Goal: Task Accomplishment & Management: Complete application form

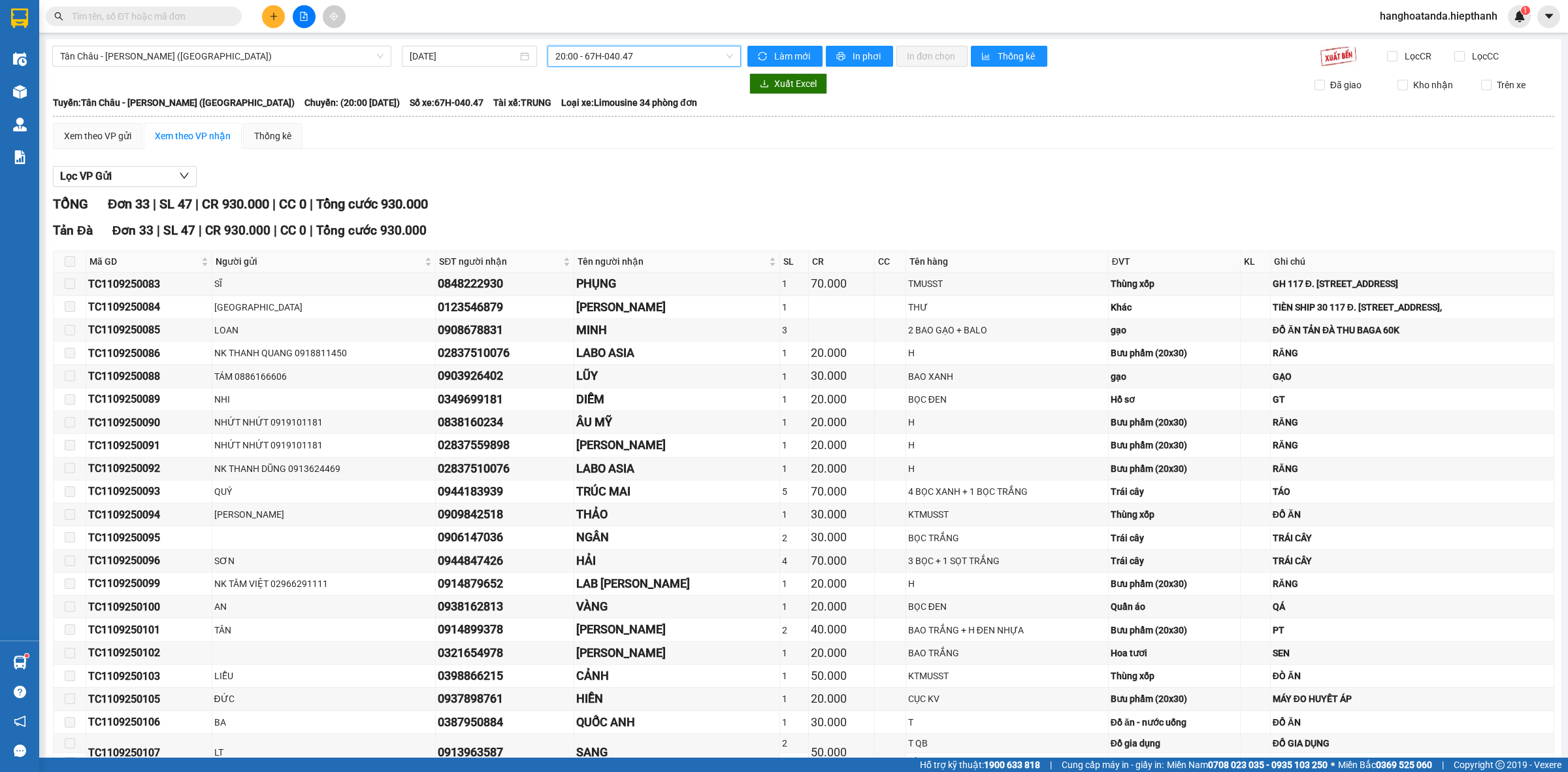
click at [159, 18] on input "text" at bounding box center [148, 16] width 154 height 15
click at [188, 13] on input "text" at bounding box center [148, 16] width 154 height 15
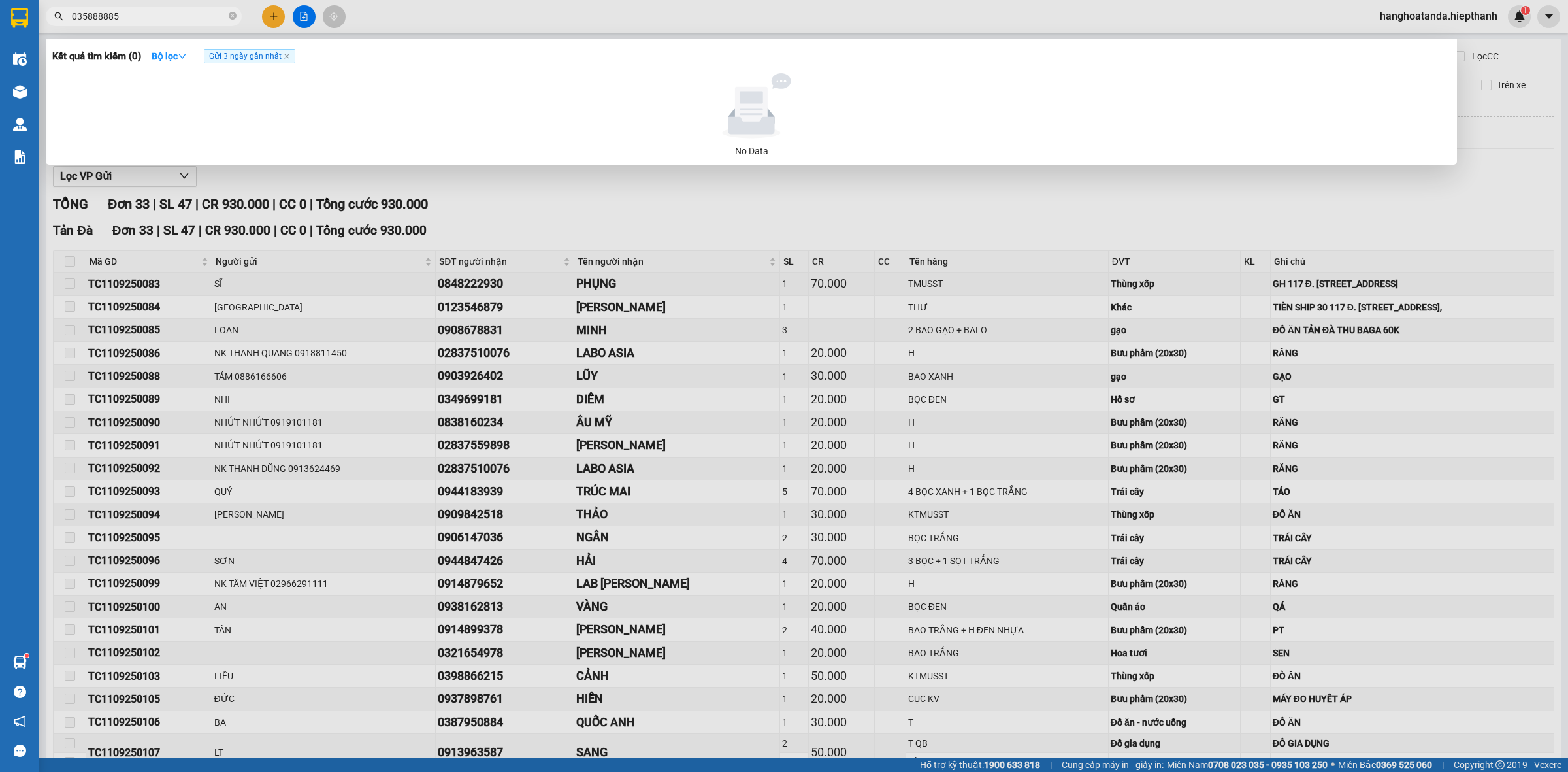
type input "0358888850"
click at [232, 13] on icon "close-circle" at bounding box center [233, 15] width 8 height 8
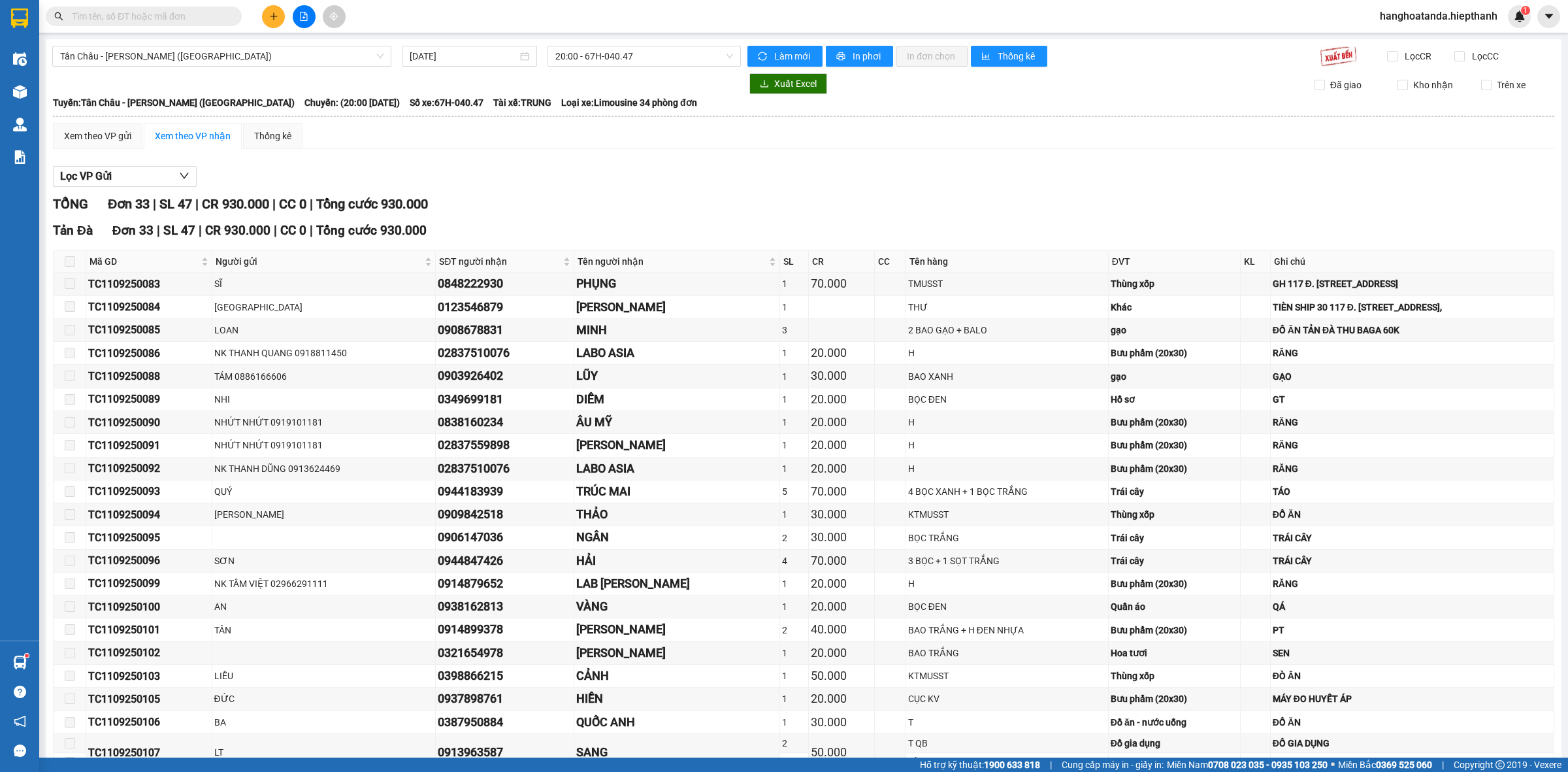
click at [173, 11] on input "text" at bounding box center [148, 16] width 154 height 15
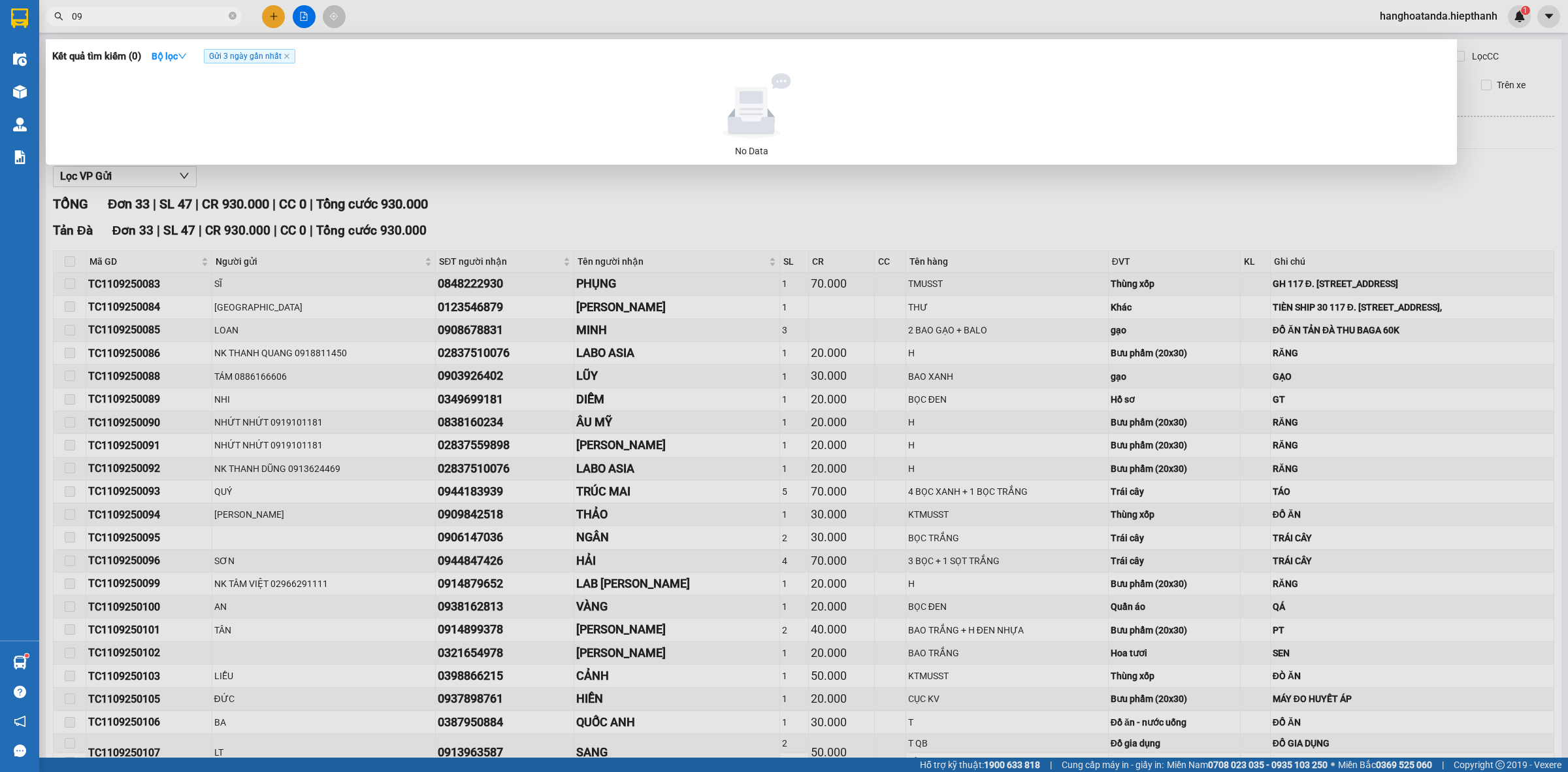
type input "0"
type input "0938888620"
click at [184, 15] on input "0938888620" at bounding box center [148, 16] width 154 height 15
click at [230, 15] on icon "close-circle" at bounding box center [233, 15] width 8 height 8
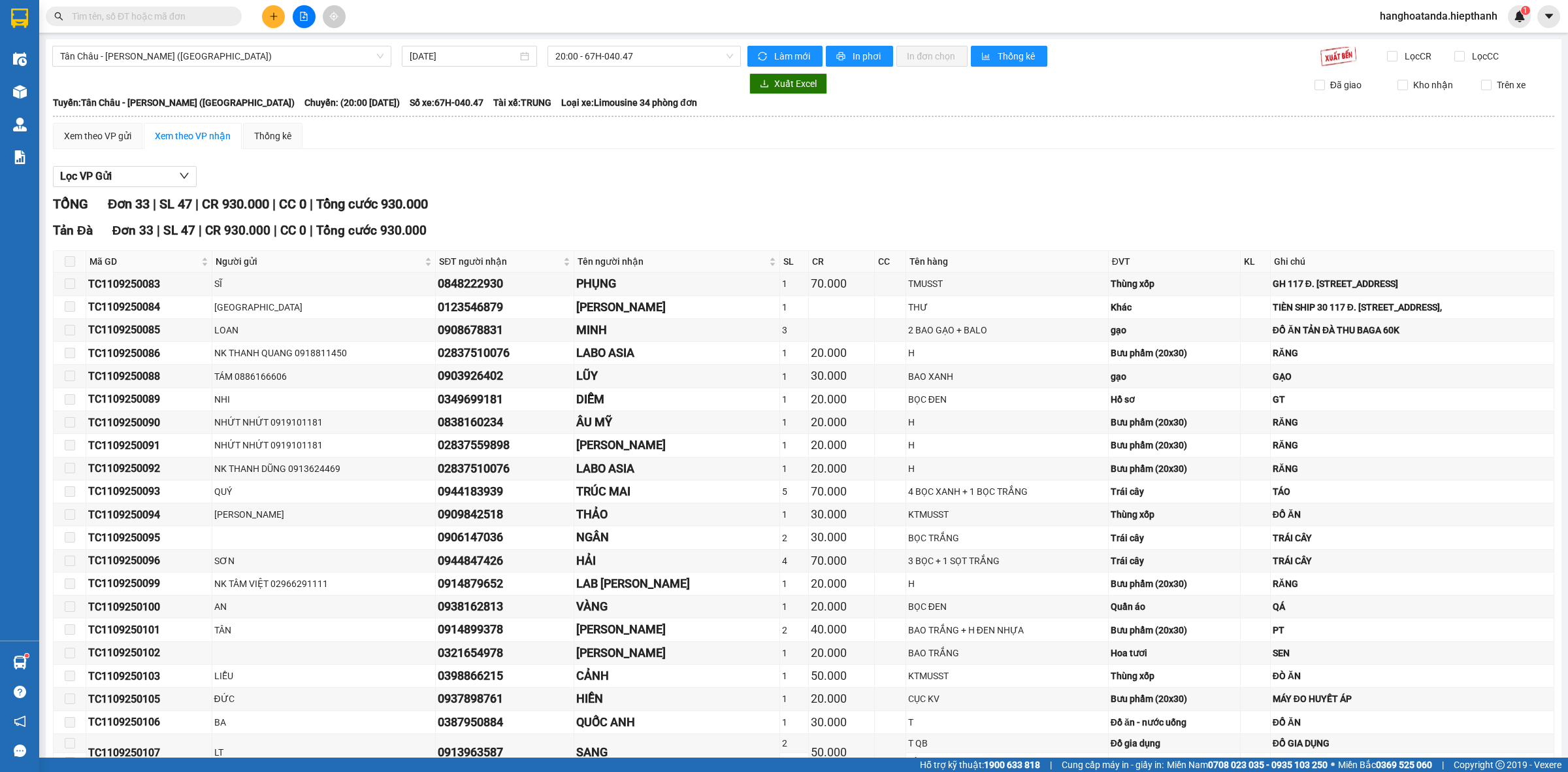
click at [187, 12] on input "text" at bounding box center [148, 16] width 154 height 15
click at [185, 22] on input "text" at bounding box center [148, 16] width 154 height 15
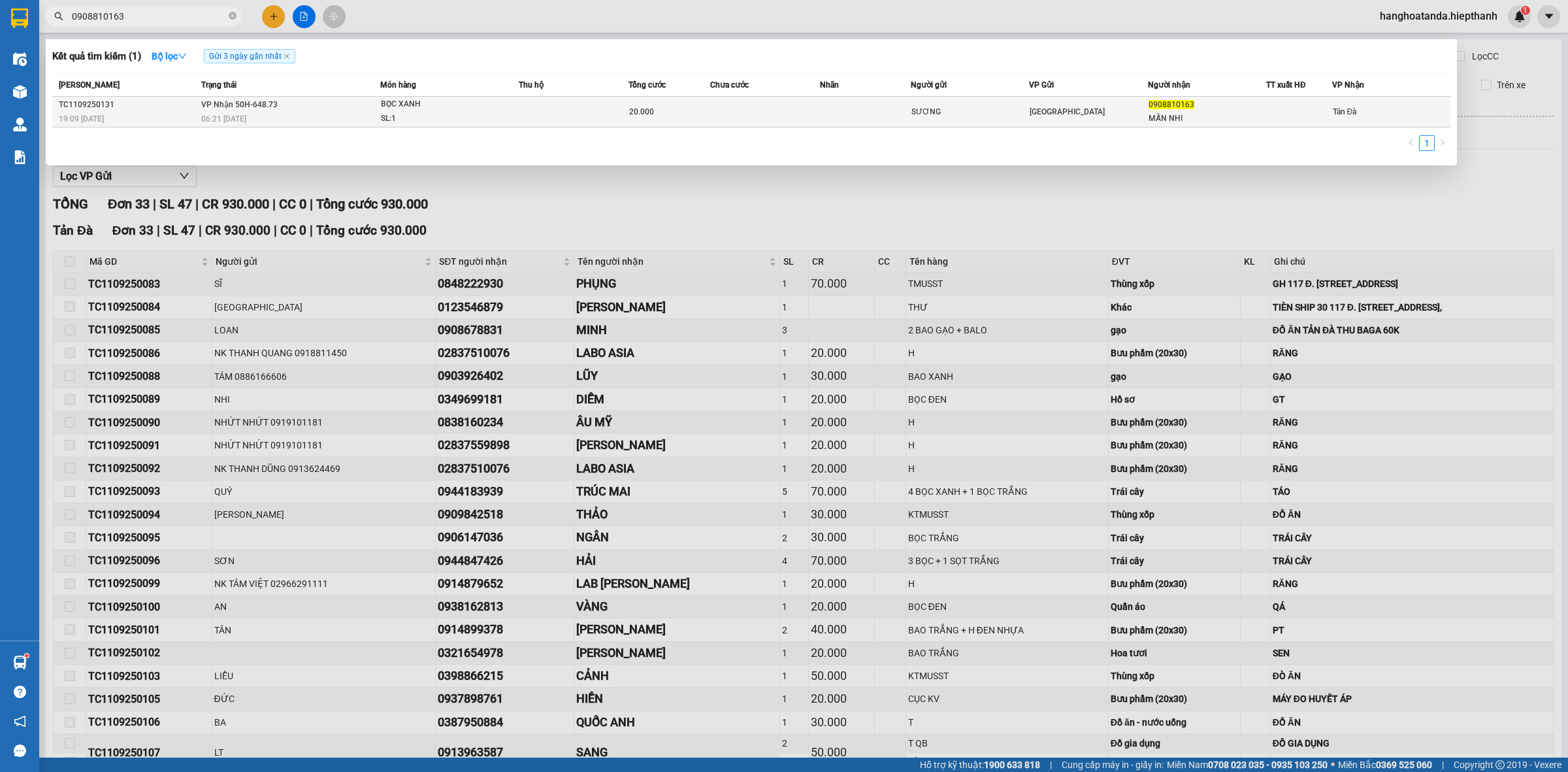
type input "0908810163"
click at [787, 118] on td at bounding box center [764, 112] width 109 height 31
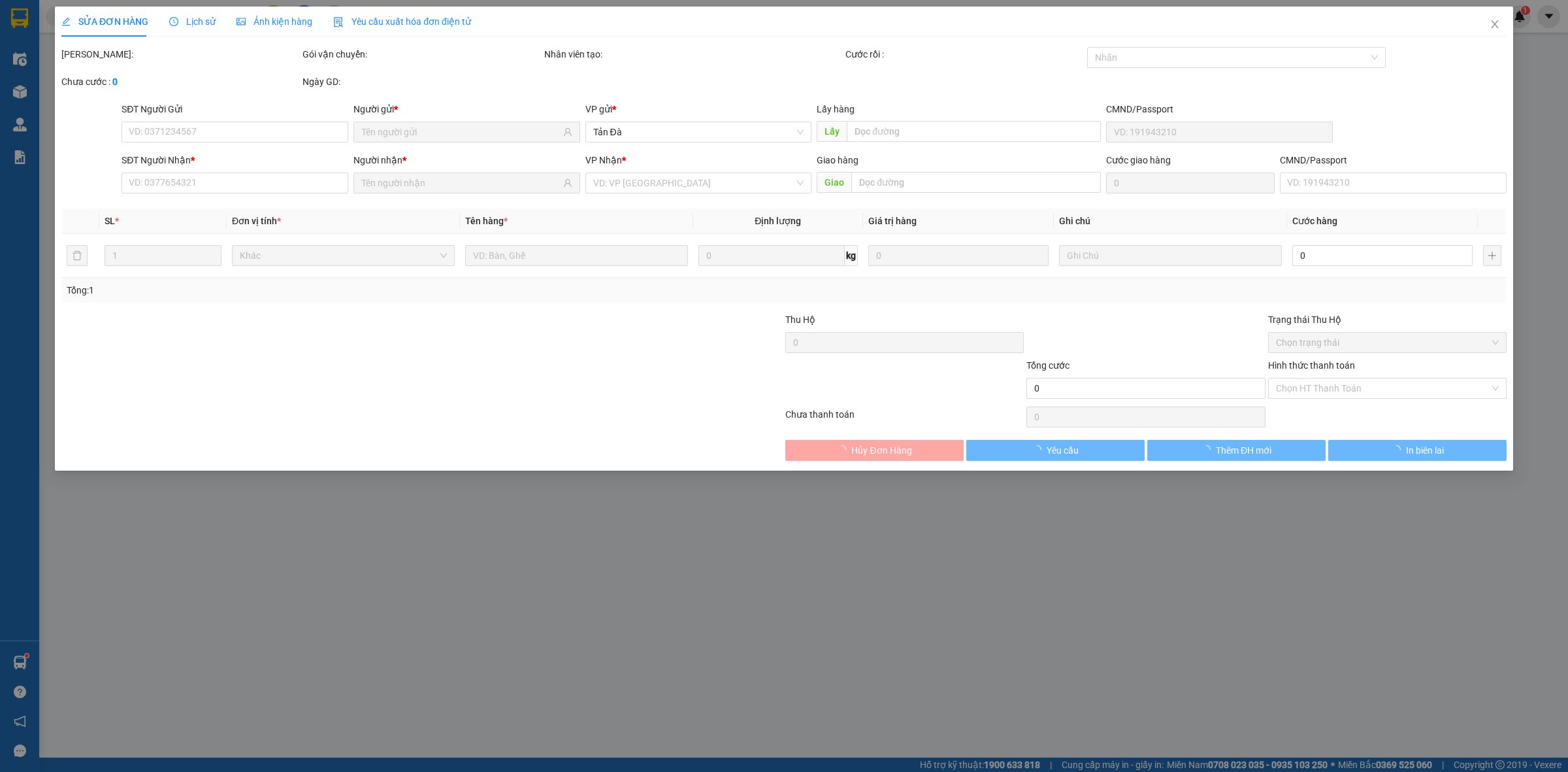
type input "SƯƠNG"
type input "0908810163"
type input "MẪN NHI"
type input "20.000"
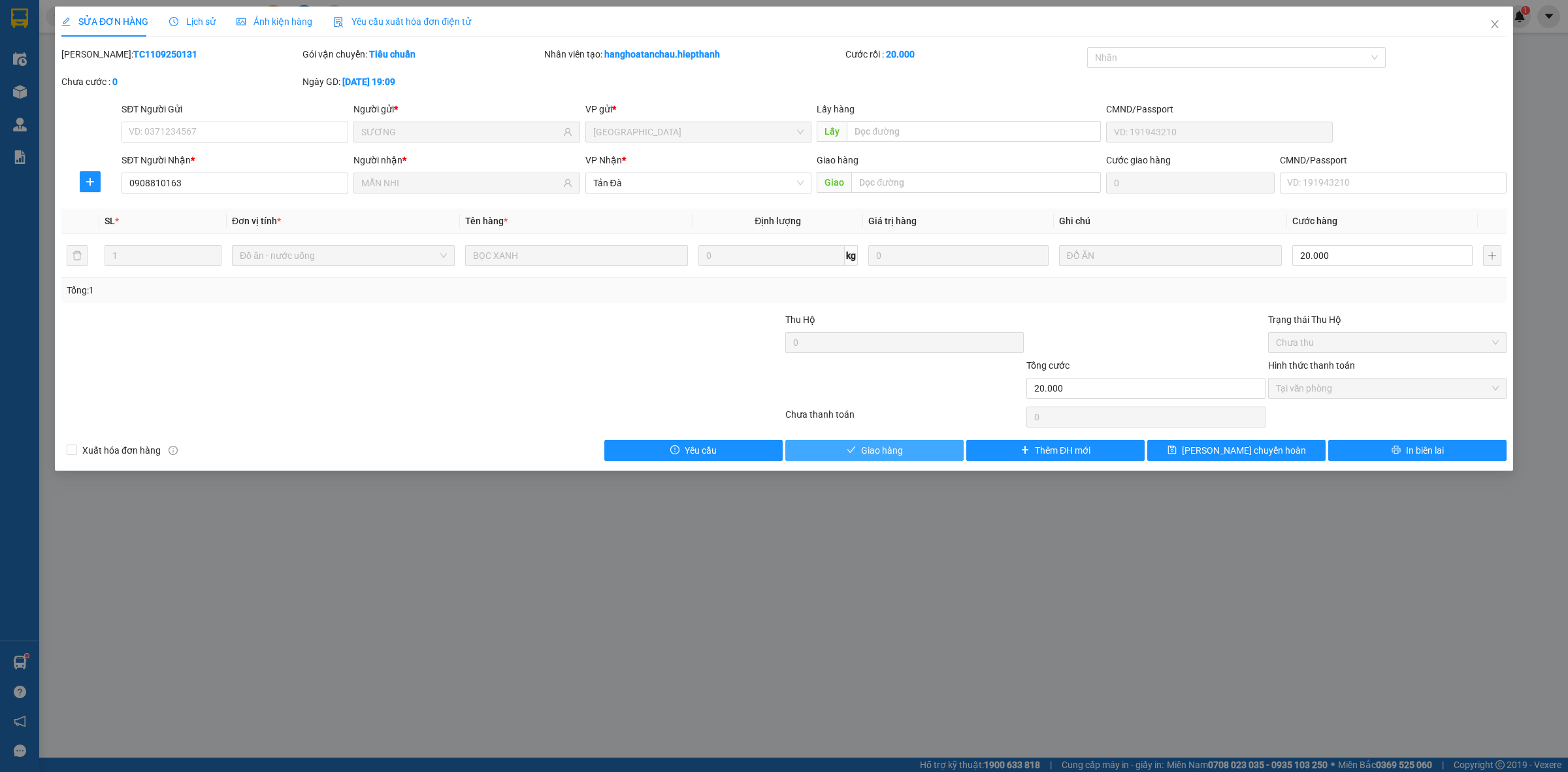
click at [879, 456] on span "Giao hàng" at bounding box center [882, 450] width 42 height 15
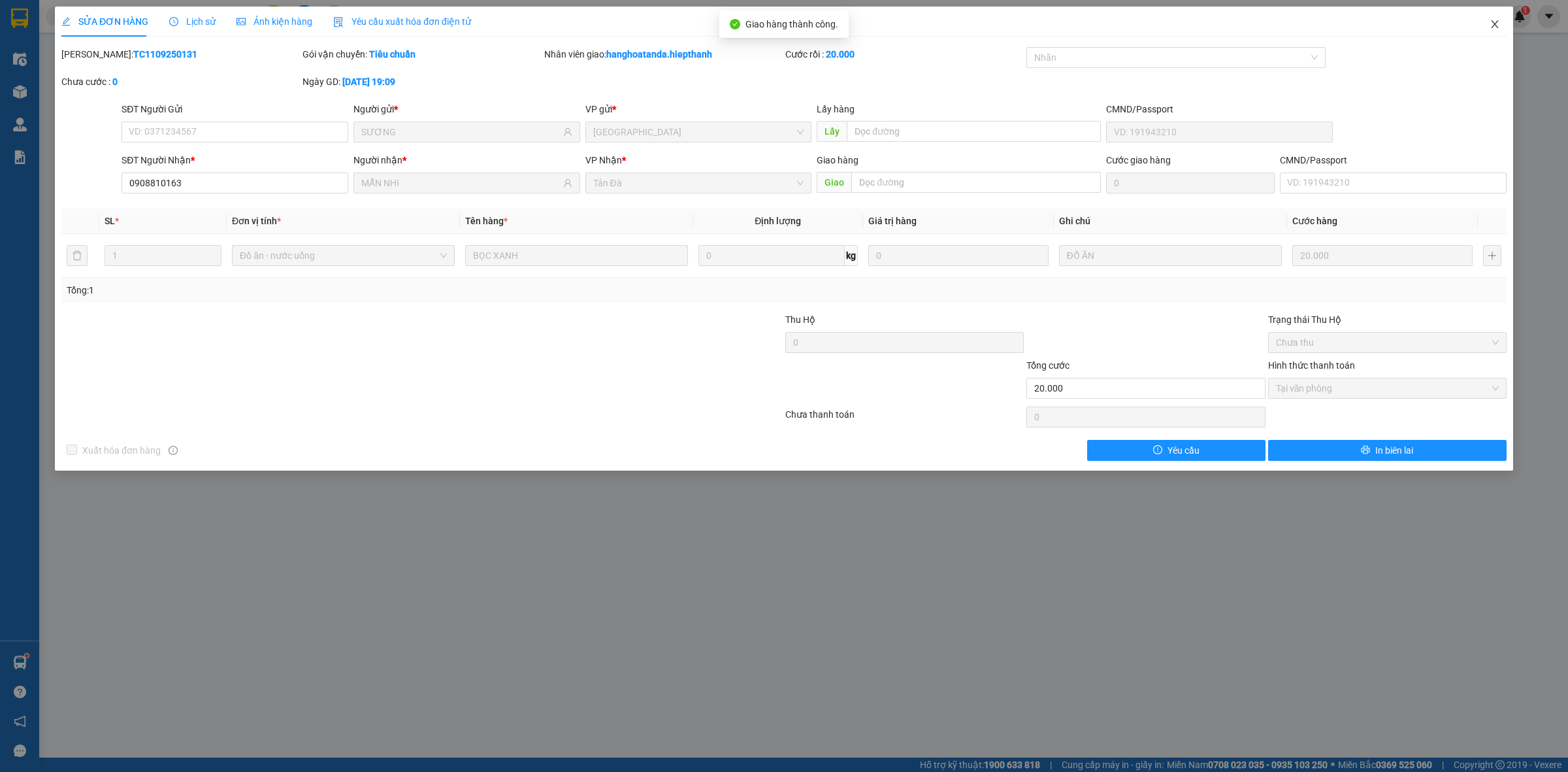
click at [1497, 22] on icon "close" at bounding box center [1494, 24] width 7 height 8
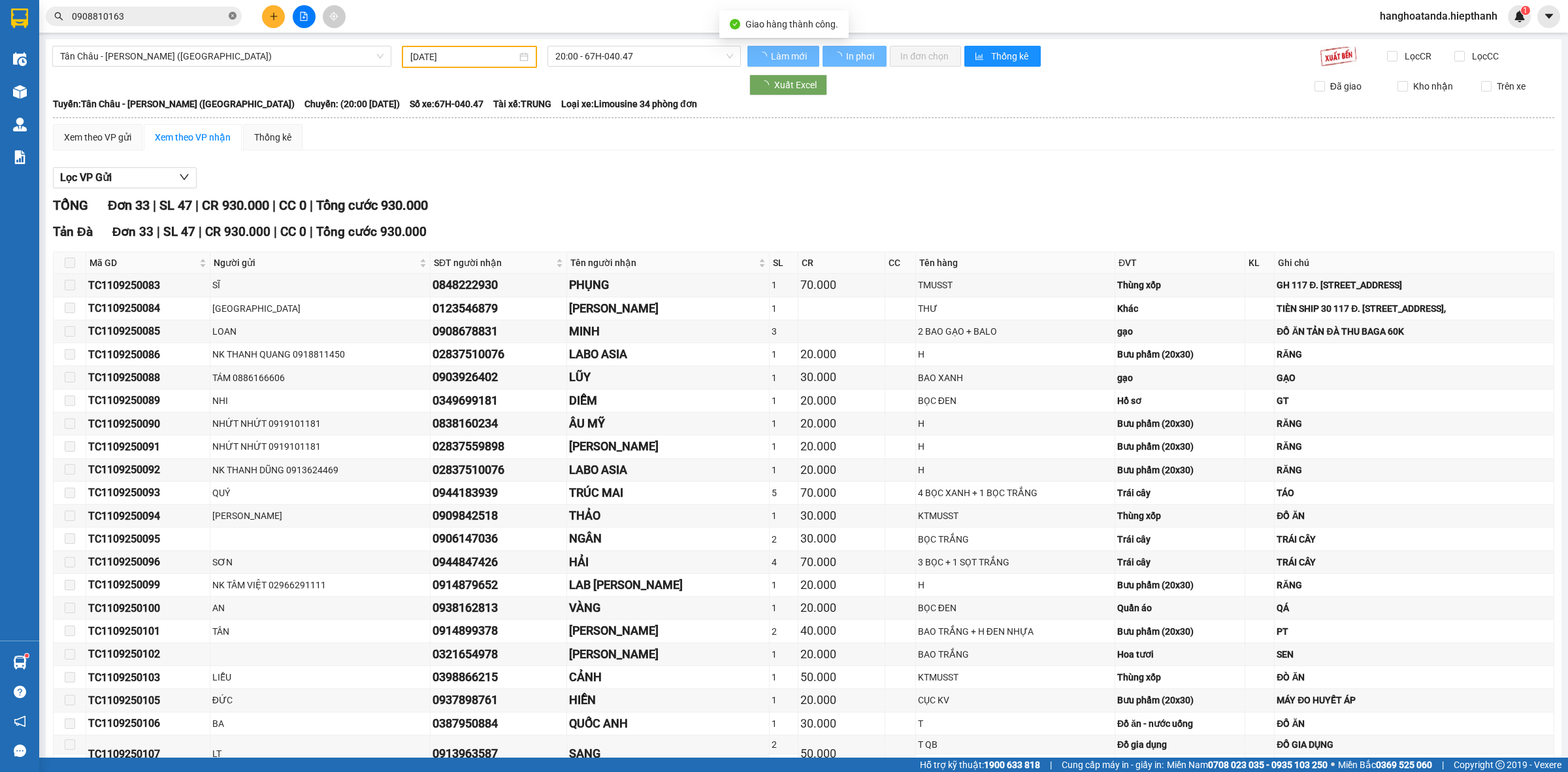
drag, startPoint x: 233, startPoint y: 15, endPoint x: 173, endPoint y: 15, distance: 60.0
click at [233, 15] on icon "close-circle" at bounding box center [233, 15] width 8 height 8
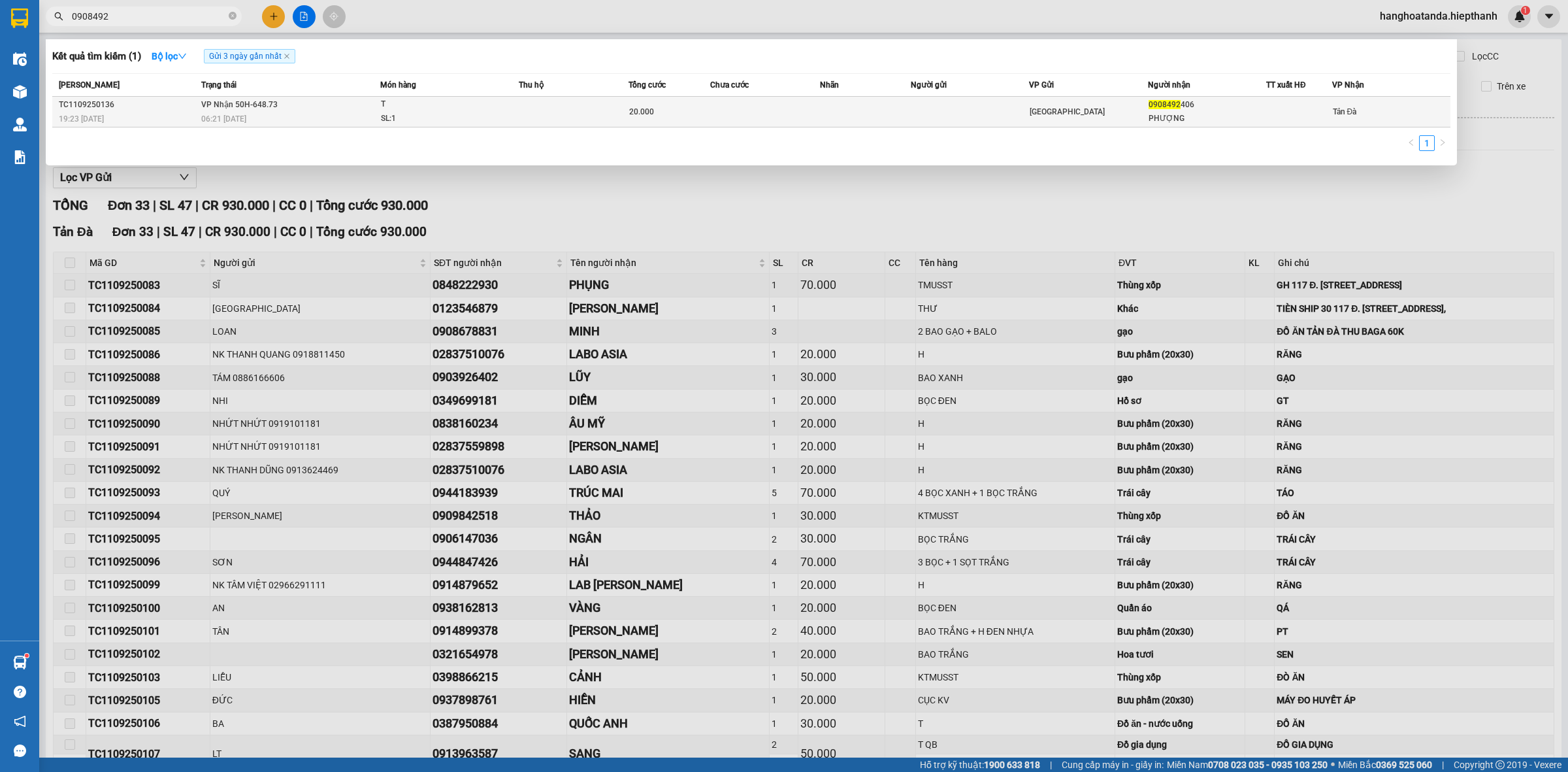
type input "0908492"
click at [680, 116] on div "20.000" at bounding box center [670, 111] width 81 height 15
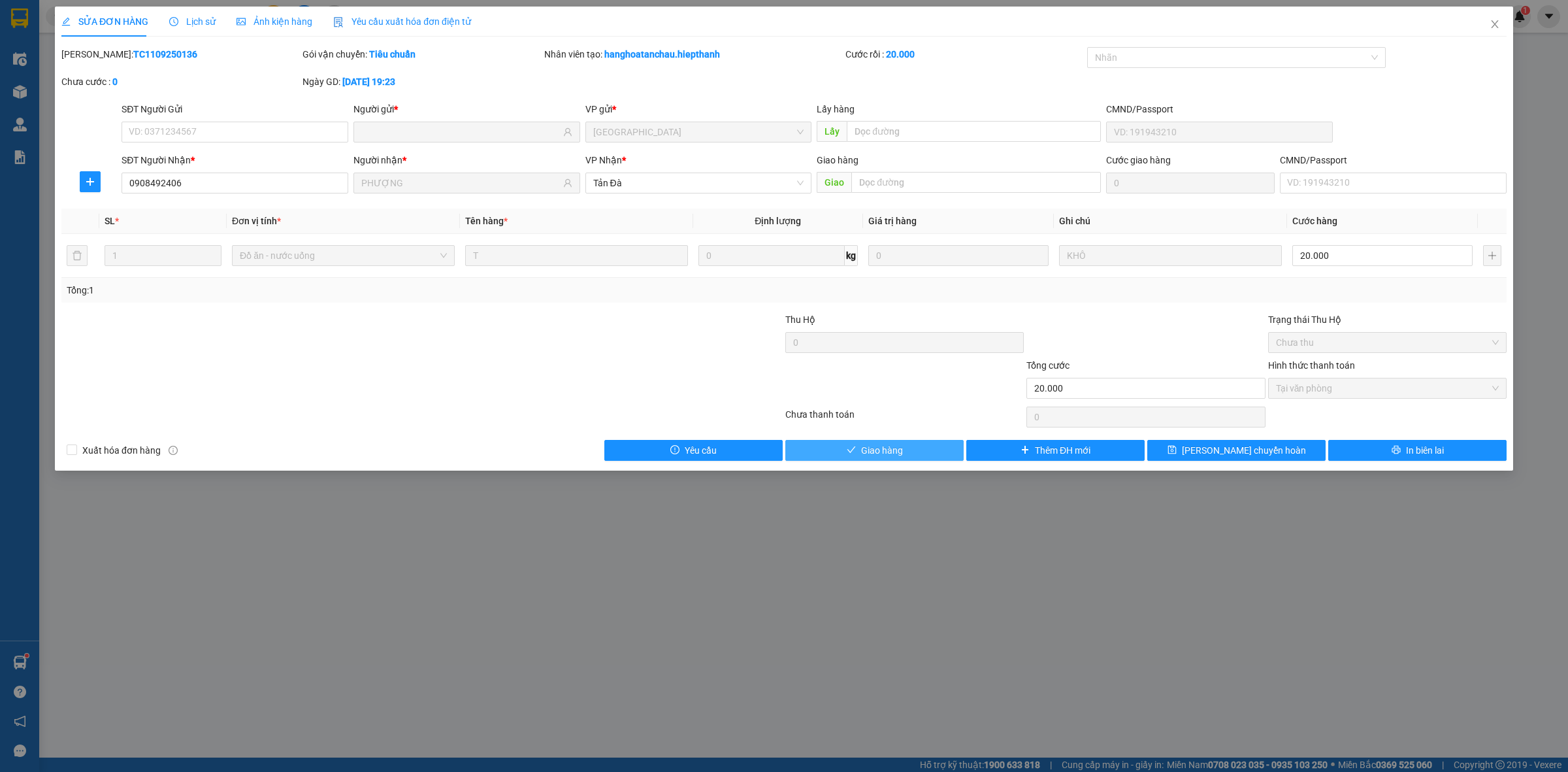
click at [893, 461] on button "Giao hàng" at bounding box center [874, 450] width 179 height 21
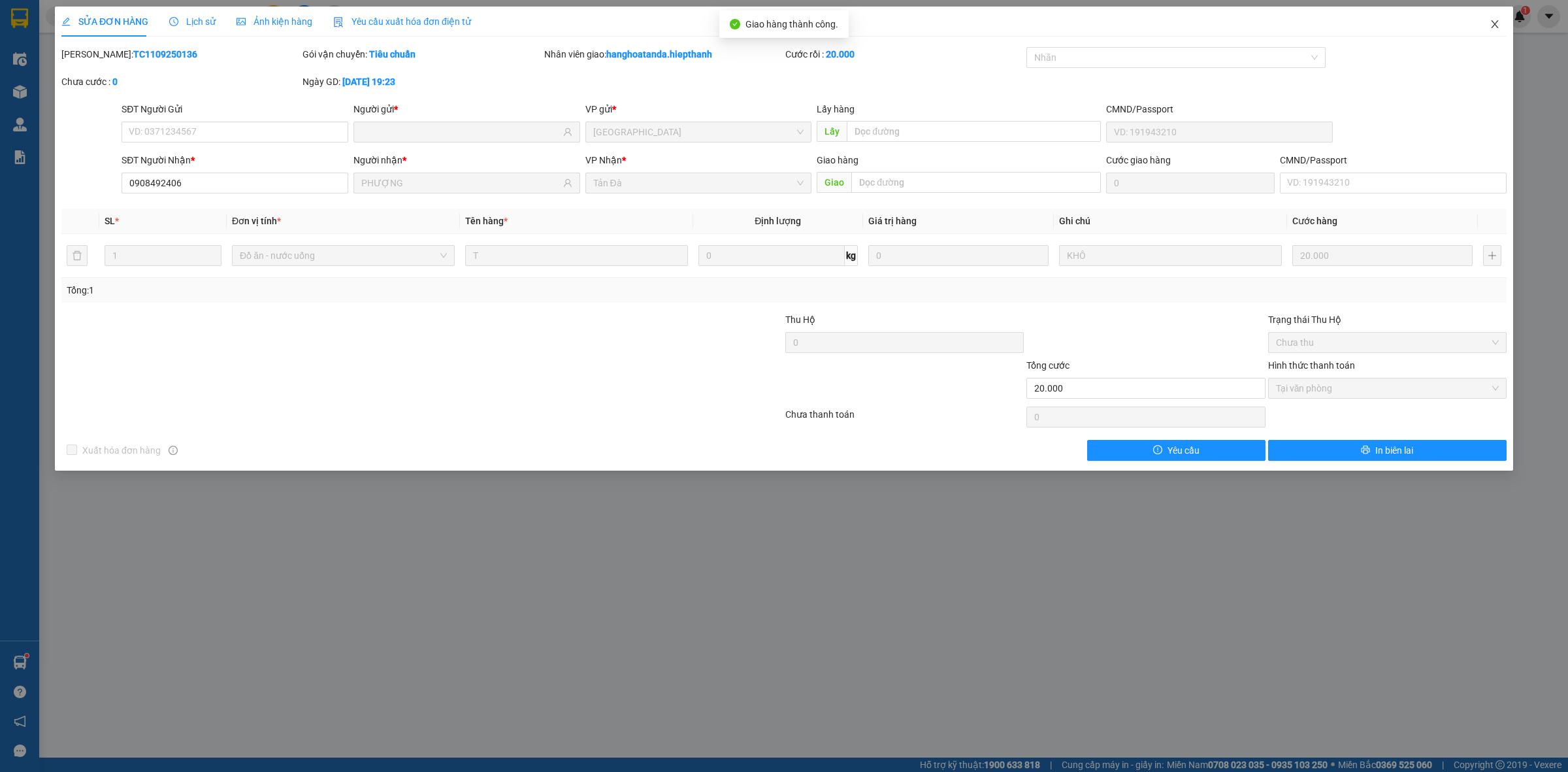
click at [1493, 23] on icon "close" at bounding box center [1494, 24] width 7 height 8
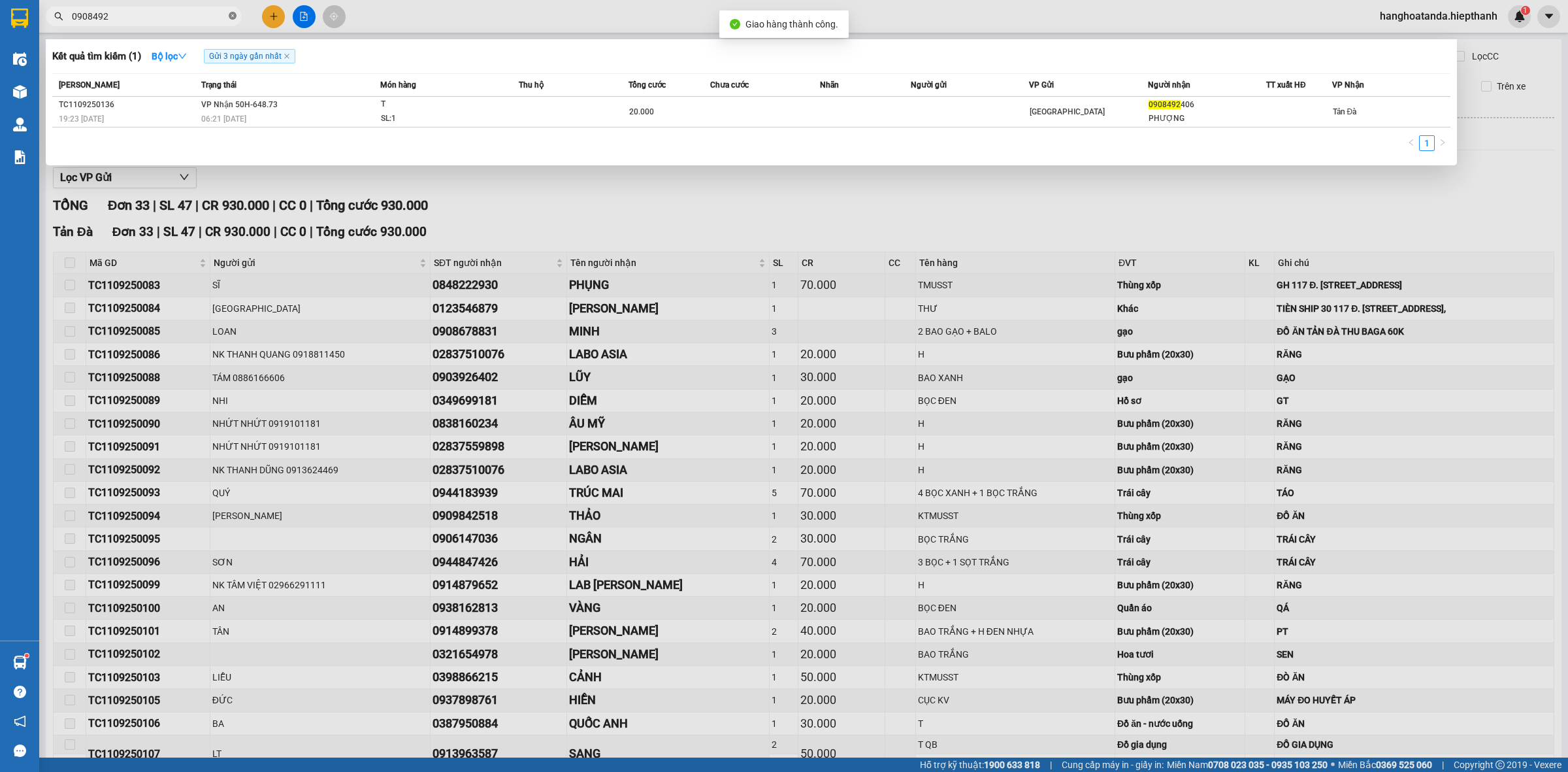
click at [233, 15] on icon "close-circle" at bounding box center [233, 15] width 8 height 8
